Goal: Information Seeking & Learning: Learn about a topic

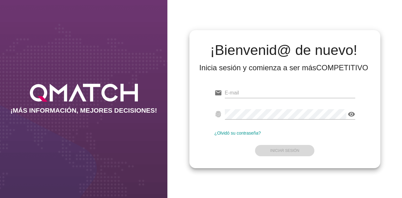
type input "[EMAIL_ADDRESS][DOMAIN_NAME]"
click at [283, 152] on form "email [EMAIL_ADDRESS][DOMAIN_NAME] fingerprint visibility ¿Olvidó su contraseña…" at bounding box center [284, 121] width 141 height 74
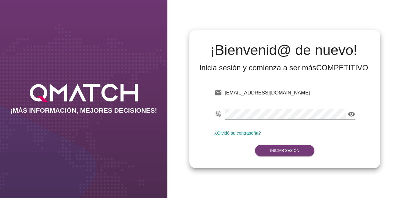
drag, startPoint x: 283, startPoint y: 152, endPoint x: 287, endPoint y: 145, distance: 8.1
click at [284, 150] on strong "Iniciar Sesión" at bounding box center [284, 150] width 29 height 4
click at [281, 149] on strong "Iniciar Sesión" at bounding box center [284, 150] width 29 height 4
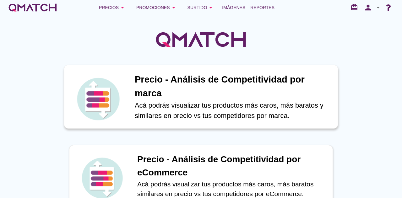
click at [154, 99] on h1 "Precio - Análisis de Competitividad por marca" at bounding box center [233, 86] width 196 height 27
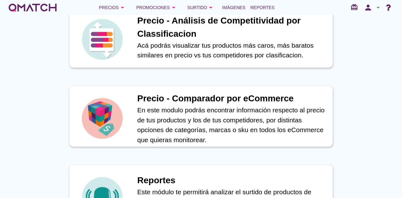
scroll to position [220, 0]
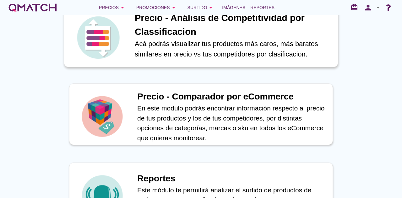
click at [274, 52] on p "Acá podrás visualizar tus productos más caros, más baratos similares en precio …" at bounding box center [233, 49] width 196 height 21
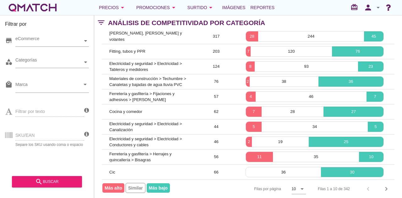
scroll to position [54, 0]
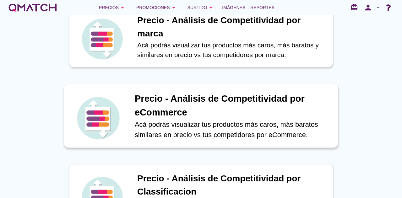
scroll to position [63, 0]
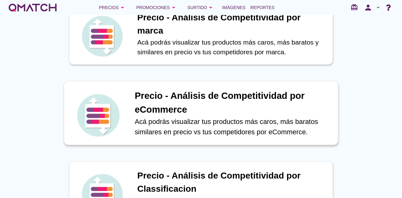
click at [229, 124] on p "Acá podrás visualizar tus productos más caros, más baratos similares en precio …" at bounding box center [233, 126] width 196 height 21
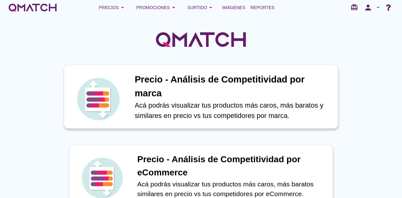
click at [181, 104] on p "Acá podrás visualizar tus productos más caros, más baratos y similares en preci…" at bounding box center [233, 110] width 196 height 21
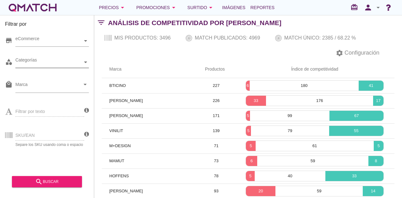
click at [81, 60] on div "Categorías" at bounding box center [48, 62] width 67 height 7
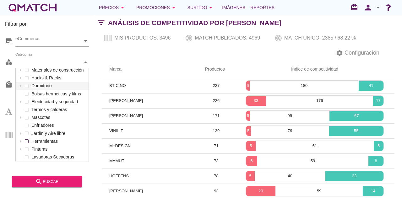
scroll to position [251, 0]
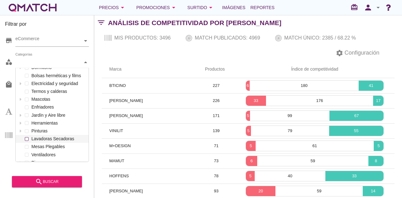
click at [54, 138] on label "Lavadoras Secadoras" at bounding box center [58, 139] width 57 height 8
click at [53, 138] on label "Lavadoras Secadoras" at bounding box center [58, 139] width 57 height 8
click at [55, 68] on div "Categorías Organización y limpieza Ferretería y gasfitería Climatización Piscin…" at bounding box center [51, 62] width 73 height 11
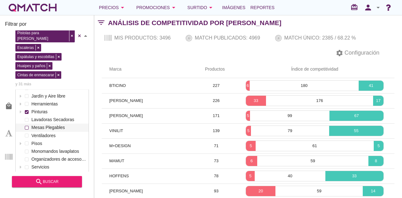
scroll to position [297, 0]
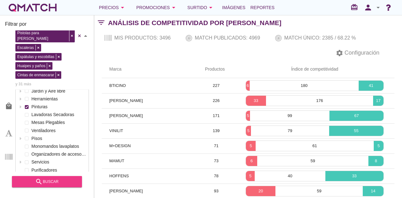
click at [67, 177] on button "search buscar" at bounding box center [47, 181] width 70 height 11
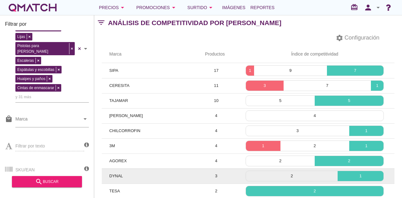
scroll to position [0, 0]
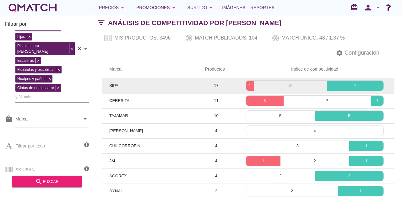
click at [230, 85] on td "17" at bounding box center [215, 85] width 37 height 15
click at [294, 85] on p "9" at bounding box center [290, 86] width 73 height 6
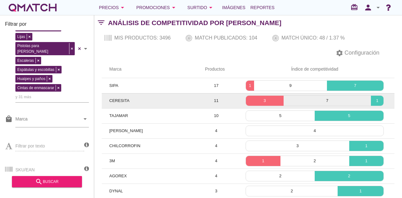
click at [117, 99] on span "CERESITA" at bounding box center [119, 100] width 20 height 5
click at [245, 102] on td "3 7 1" at bounding box center [314, 100] width 159 height 15
click at [260, 97] on div "3" at bounding box center [264, 101] width 37 height 10
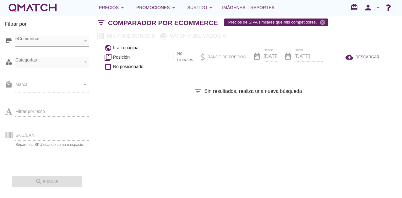
checkbox input "false"
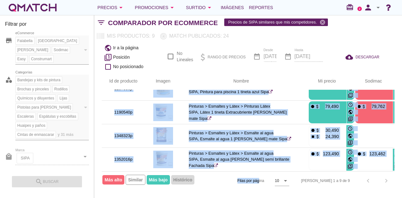
scroll to position [134, 0]
drag, startPoint x: 282, startPoint y: 171, endPoint x: 330, endPoint y: 170, distance: 47.7
click at [330, 170] on div "Id de producto Imagen Nombre arrow_upward Mi precio arrow_upward Sodimac arrow_…" at bounding box center [248, 131] width 293 height 117
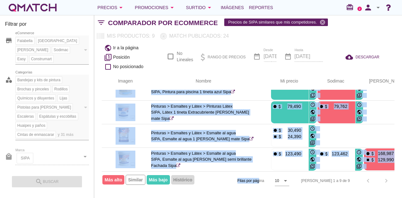
scroll to position [134, 0]
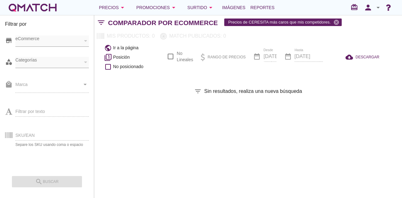
checkbox input "false"
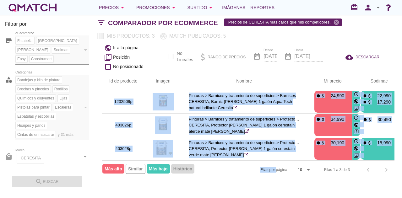
drag, startPoint x: 276, startPoint y: 166, endPoint x: 293, endPoint y: 163, distance: 16.5
click at [293, 163] on div "Id de producto Imagen Nombre arrow_upward Mi precio arrow_upward Sodimac arrow_…" at bounding box center [248, 126] width 293 height 107
